Goal: Submit feedback/report problem

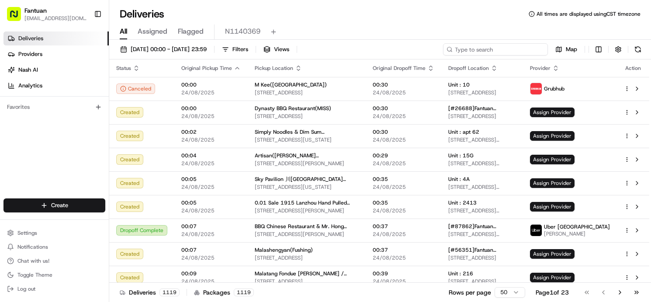
click at [504, 49] on input at bounding box center [495, 49] width 105 height 12
paste input "69592"
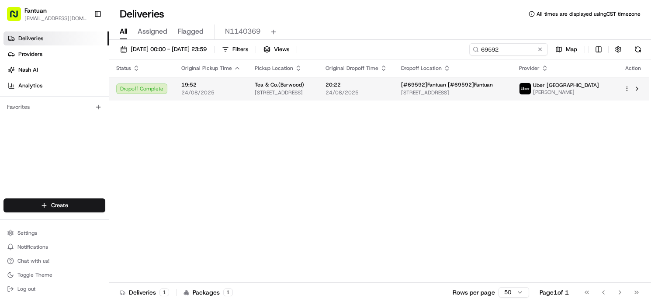
click at [368, 91] on td "20:22 24/08/2025" at bounding box center [356, 89] width 76 height 24
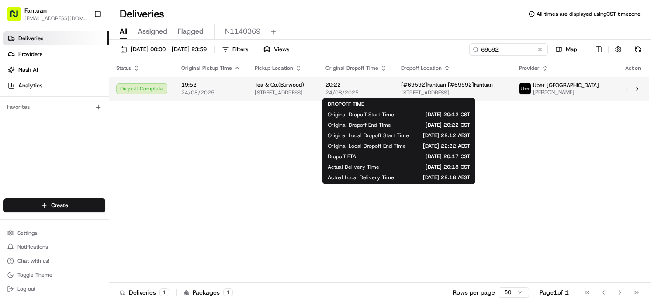
click at [387, 91] on span "24/08/2025" at bounding box center [356, 92] width 62 height 7
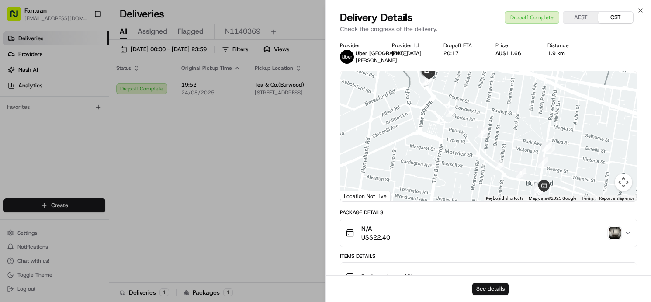
click at [502, 289] on button "See details" at bounding box center [490, 289] width 36 height 12
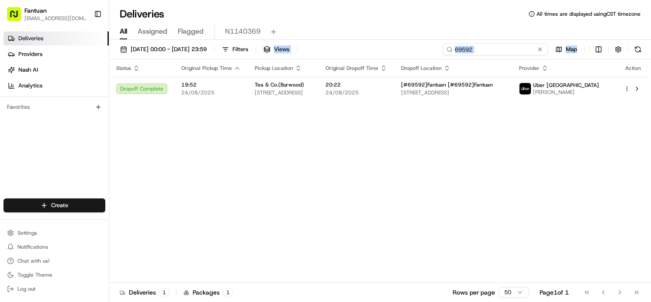
click at [520, 50] on input "69592" at bounding box center [495, 49] width 105 height 12
paste input "17548"
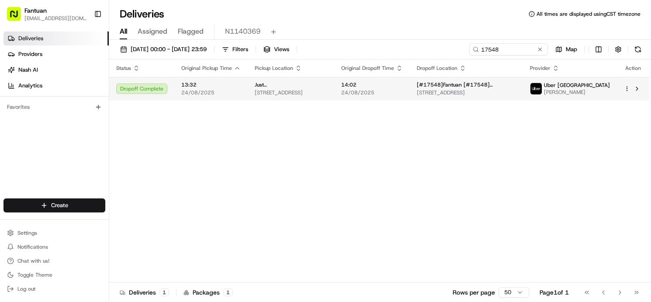
click at [448, 95] on span "[STREET_ADDRESS]" at bounding box center [466, 92] width 99 height 7
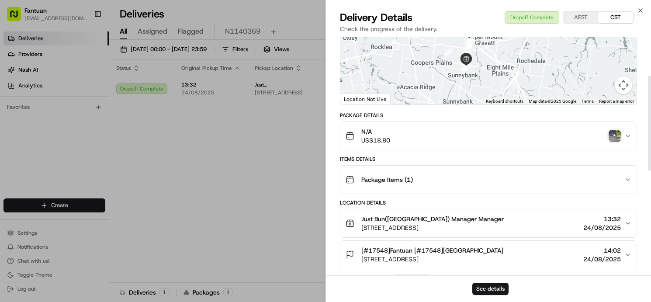
scroll to position [145, 0]
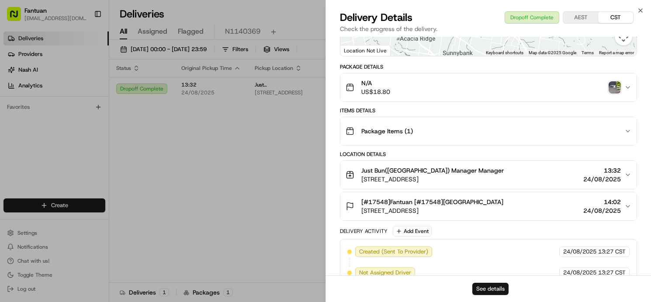
click at [487, 287] on button "See details" at bounding box center [490, 289] width 36 height 12
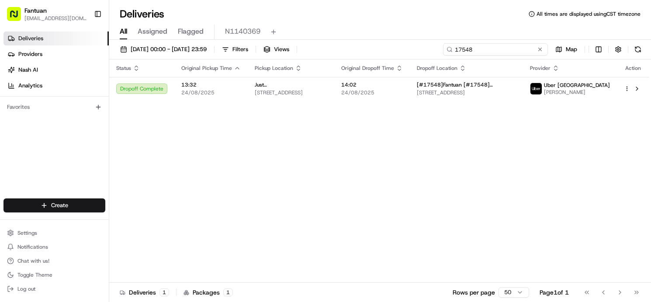
click at [492, 48] on input "17548" at bounding box center [495, 49] width 105 height 12
paste input "1003"
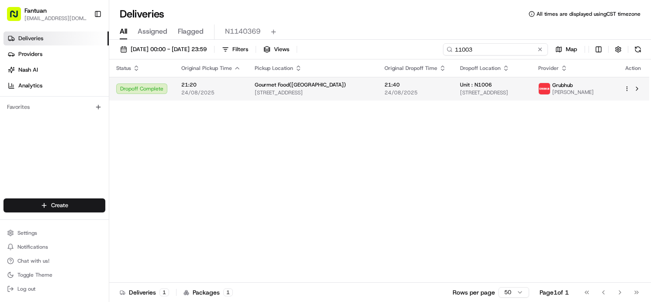
type input "11003"
click at [453, 92] on td "Unit : N1006 5035 S East End Ave, Chicago, IL 60615, USA" at bounding box center [492, 89] width 78 height 24
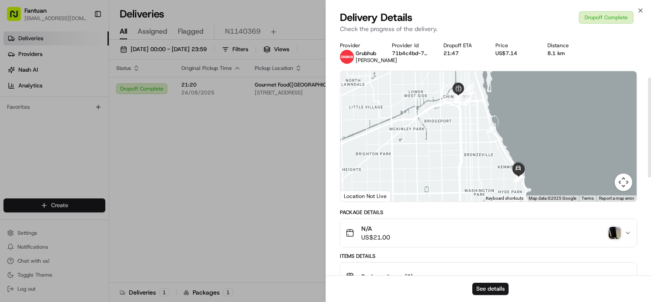
scroll to position [97, 0]
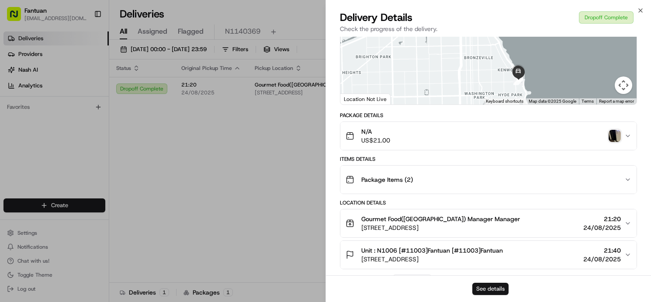
click at [486, 287] on button "See details" at bounding box center [490, 289] width 36 height 12
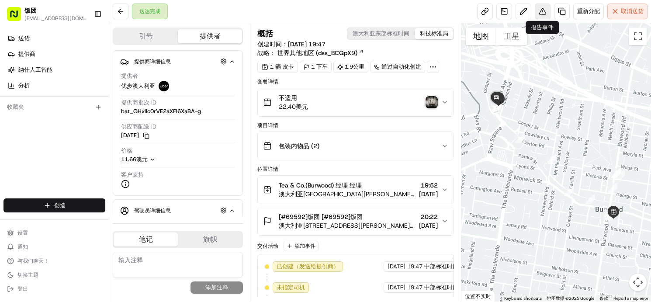
click at [545, 14] on button at bounding box center [543, 11] width 16 height 16
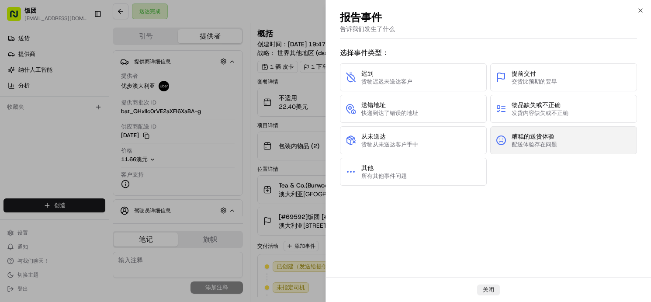
click at [551, 141] on font "配送体验存在问题" at bounding box center [533, 144] width 45 height 7
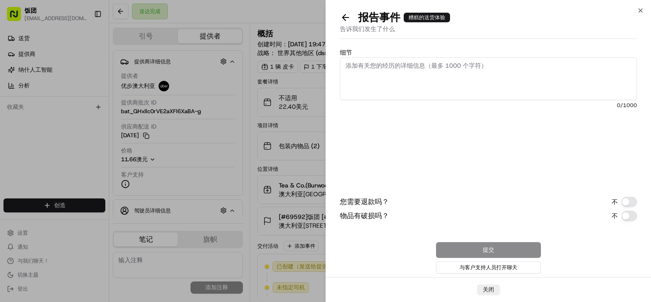
drag, startPoint x: 627, startPoint y: 199, endPoint x: 647, endPoint y: 194, distance: 21.2
click at [629, 199] on button "您需要退款吗？" at bounding box center [629, 202] width 16 height 10
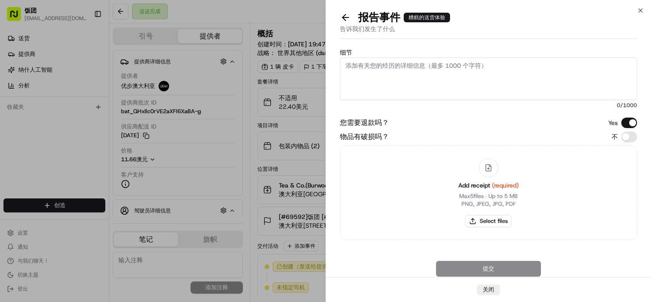
click at [444, 88] on textarea "细节" at bounding box center [488, 78] width 297 height 43
click at [424, 86] on textarea "细节" at bounding box center [488, 78] width 297 height 43
click at [505, 73] on textarea "细节" at bounding box center [488, 78] width 297 height 43
paste textarea "The white pomelo, lemon, gardenia and green tea are damaged"
type textarea "The white pomelo, lemon, gardenia and green tea are damaged"
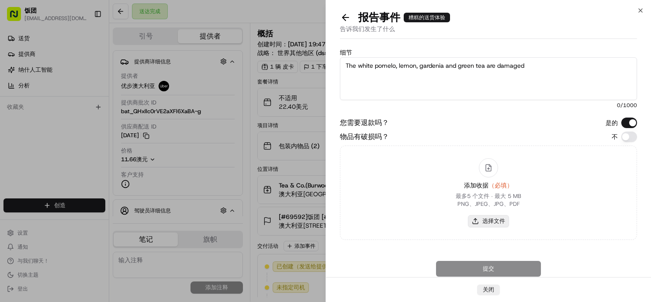
click at [490, 217] on font "选择文件" at bounding box center [493, 220] width 23 height 7
type input "C:\fakepath\AU5252664140.pdf"
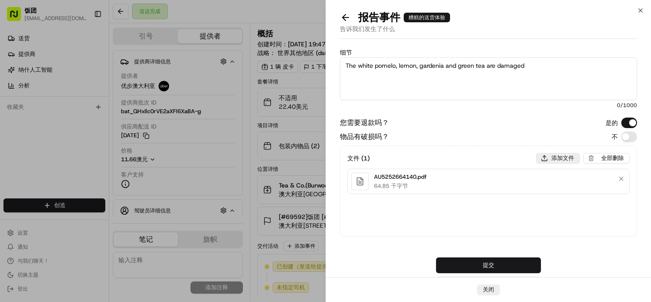
click at [561, 159] on font "添加文件" at bounding box center [562, 157] width 23 height 7
type input "C:\fakepath\1959592679511769088.jpg"
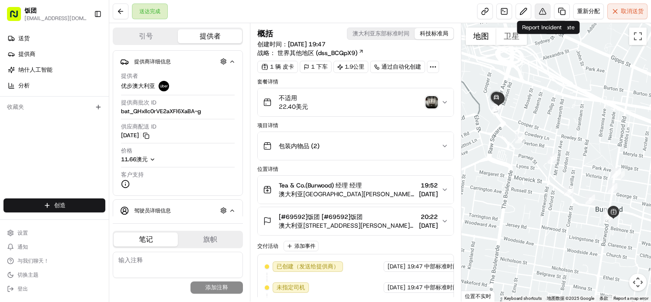
click at [542, 9] on button at bounding box center [543, 11] width 16 height 16
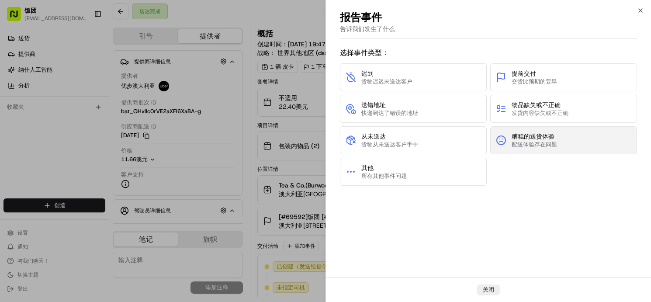
click at [543, 146] on font "配送体验存在问题" at bounding box center [533, 144] width 45 height 7
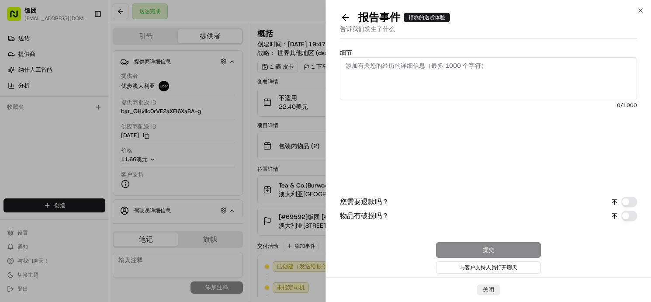
click at [421, 87] on textarea "细节" at bounding box center [488, 78] width 297 height 43
paste textarea "The white pomelo, lemon, gardenia and green tea are damaged"
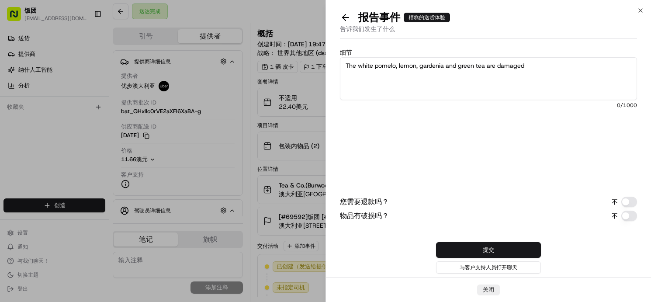
type textarea "The white pomelo, lemon, gardenia and green tea are damaged"
click at [626, 201] on button "您需要退款吗？" at bounding box center [629, 202] width 16 height 10
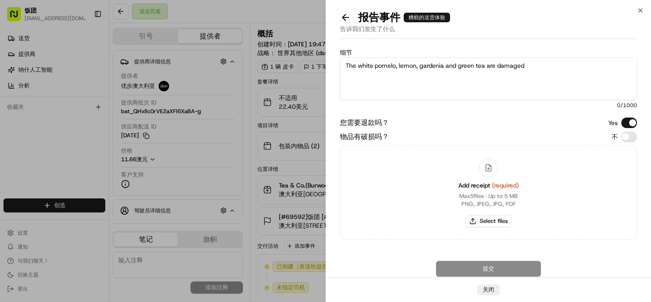
scroll to position [18, 0]
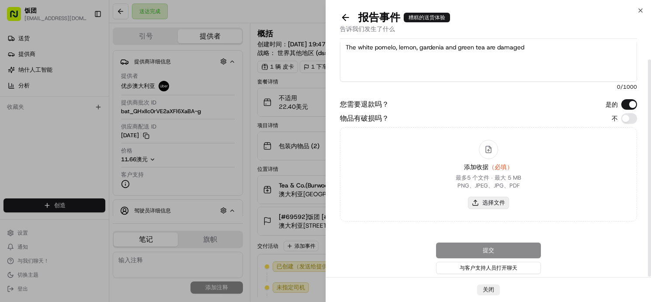
click at [501, 202] on font "选择文件" at bounding box center [493, 202] width 23 height 7
type input "C:\fakepath\1959592679511769088.jpg"
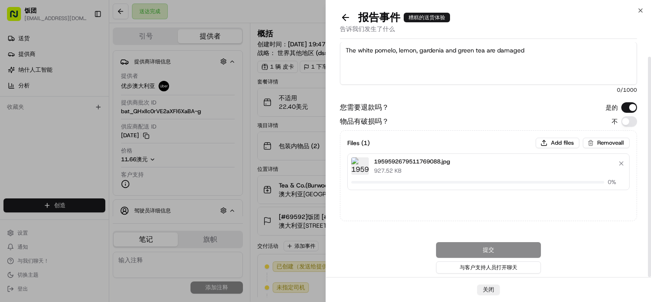
scroll to position [15, 0]
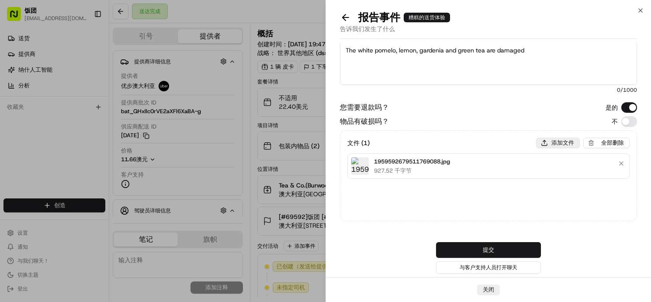
click at [545, 141] on button "添加文件" at bounding box center [558, 143] width 44 height 10
type input "C:\fakepath\AU5252664140.pdf"
click at [513, 245] on button "提交" at bounding box center [488, 250] width 105 height 16
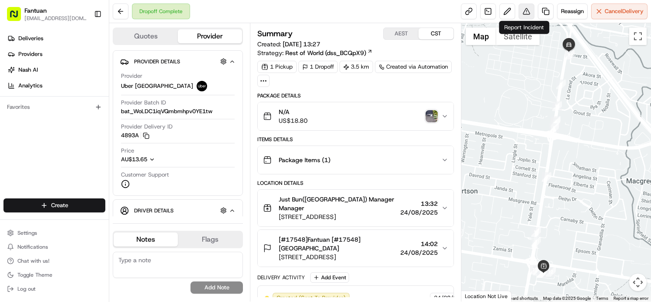
click at [523, 10] on button at bounding box center [526, 11] width 16 height 16
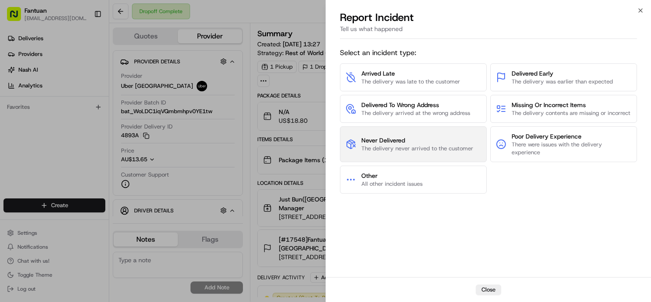
click at [438, 145] on span "Never Delivered" at bounding box center [417, 140] width 112 height 9
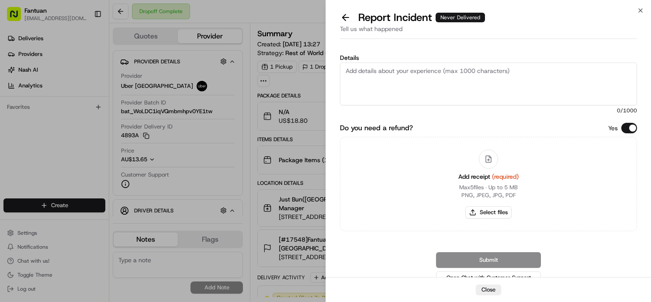
drag, startPoint x: 418, startPoint y: 80, endPoint x: 422, endPoint y: 90, distance: 10.8
click at [418, 80] on textarea "Details" at bounding box center [488, 83] width 297 height 43
paste textarea "The guest did not receive the food"
type textarea "The guest did not receive the food"
click at [490, 212] on button "Select files" at bounding box center [488, 212] width 46 height 12
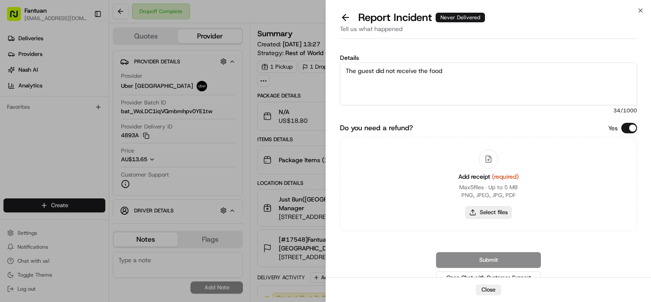
type input "C:\fakepath\AU3347806549.pdf"
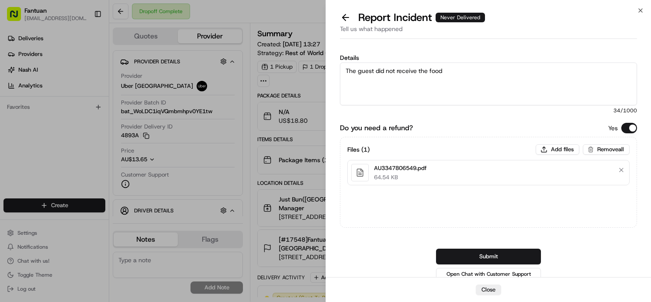
drag, startPoint x: 526, startPoint y: 254, endPoint x: 543, endPoint y: 251, distance: 17.3
click at [526, 254] on button "Submit" at bounding box center [488, 256] width 105 height 16
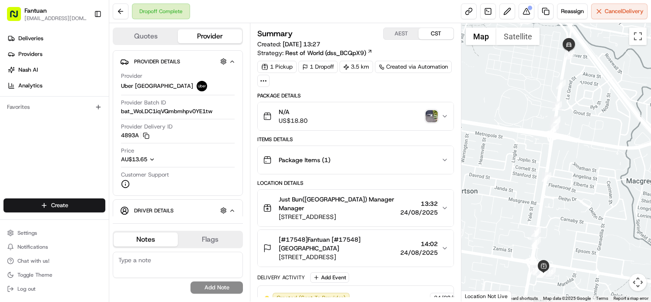
drag, startPoint x: 360, startPoint y: 6, endPoint x: 339, endPoint y: 0, distance: 21.7
click at [360, 6] on div "Dropoff Complete Reassign Cancel Delivery" at bounding box center [380, 11] width 542 height 23
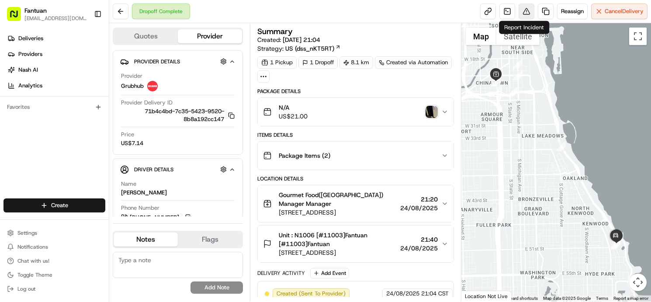
click at [527, 13] on button at bounding box center [526, 11] width 16 height 16
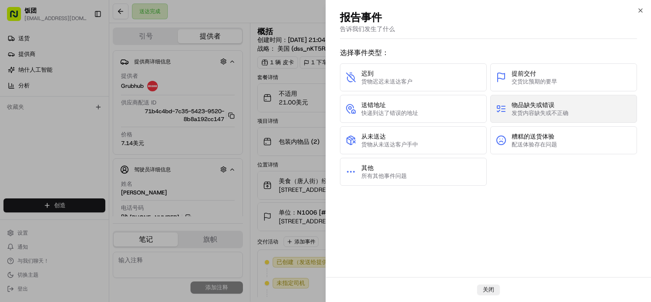
click at [553, 105] on font "物品缺失或错误" at bounding box center [532, 105] width 43 height 8
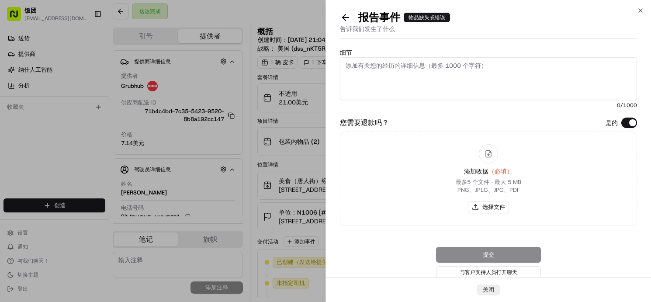
drag, startPoint x: 388, startPoint y: 80, endPoint x: 413, endPoint y: 85, distance: 25.4
click at [389, 80] on textarea "细节" at bounding box center [488, 78] width 297 height 43
paste textarea "The entire order was wrong and the receipt was incorrect"
type textarea "The entire order was wrong and the receipt was incorrect"
click at [492, 207] on font "选择文件" at bounding box center [493, 206] width 23 height 7
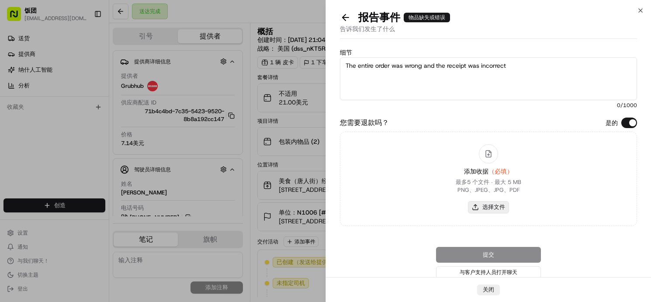
type input "C:\fakepath\US7010559049 (1).pdf"
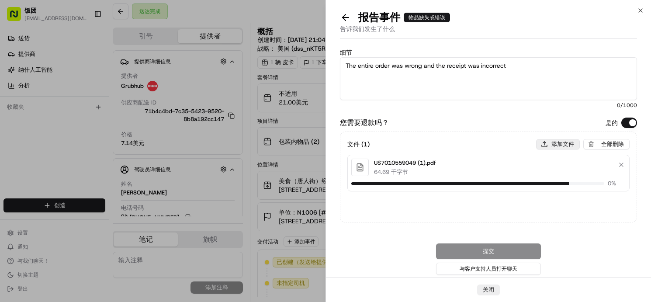
click at [568, 144] on font "添加文件" at bounding box center [562, 143] width 23 height 7
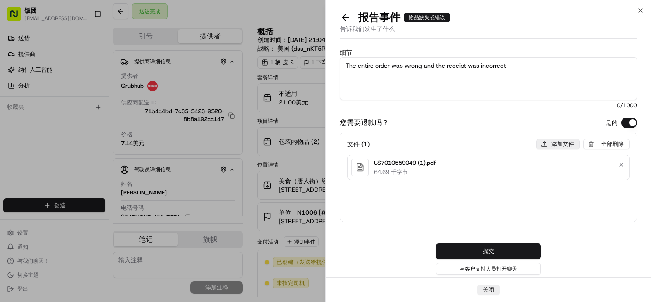
type input "C:\fakepath\1959615654973751296.jpg"
click at [513, 245] on button "提交" at bounding box center [488, 251] width 105 height 16
